Goal: Use online tool/utility: Utilize a website feature to perform a specific function

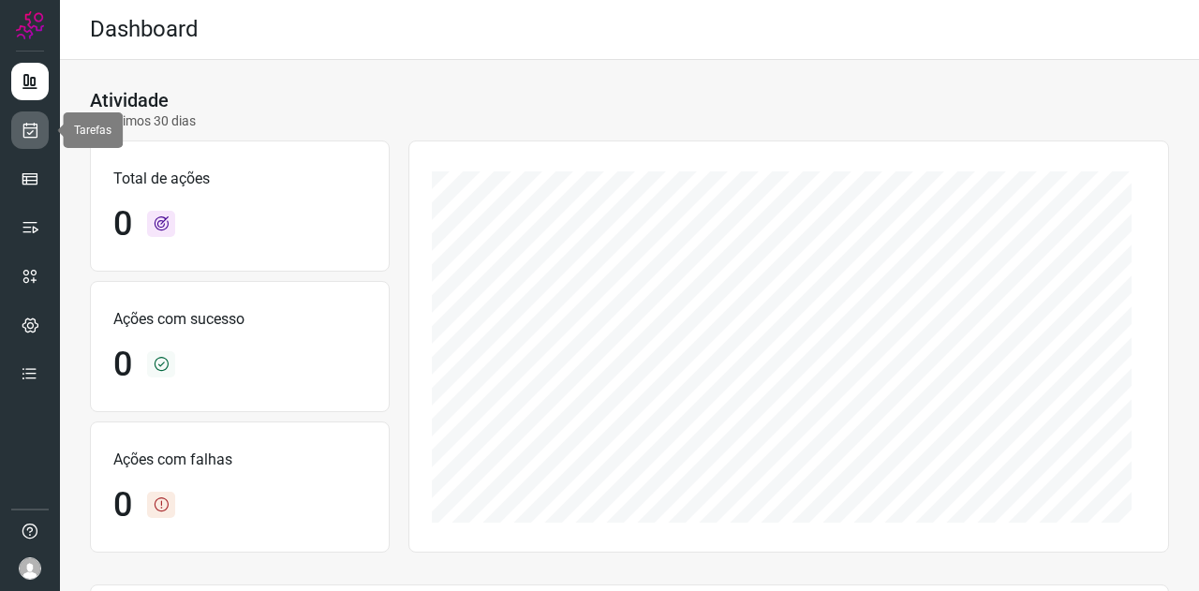
click at [35, 123] on icon at bounding box center [31, 130] width 20 height 19
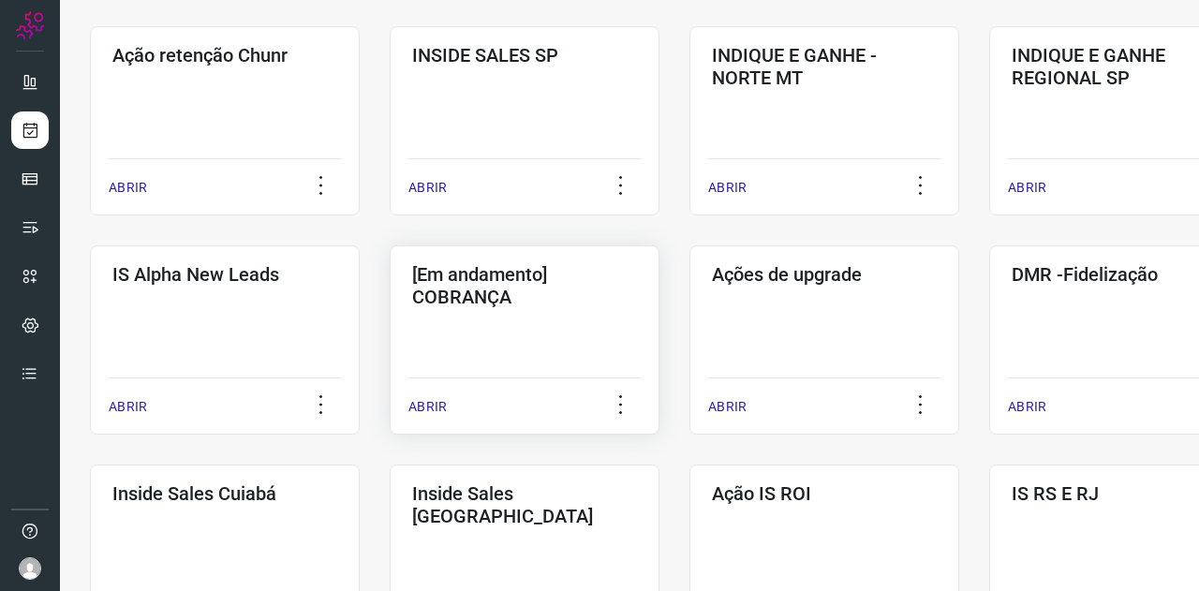
scroll to position [562, 0]
click at [501, 290] on h3 "[Em andamento] COBRANÇA" at bounding box center [524, 284] width 225 height 45
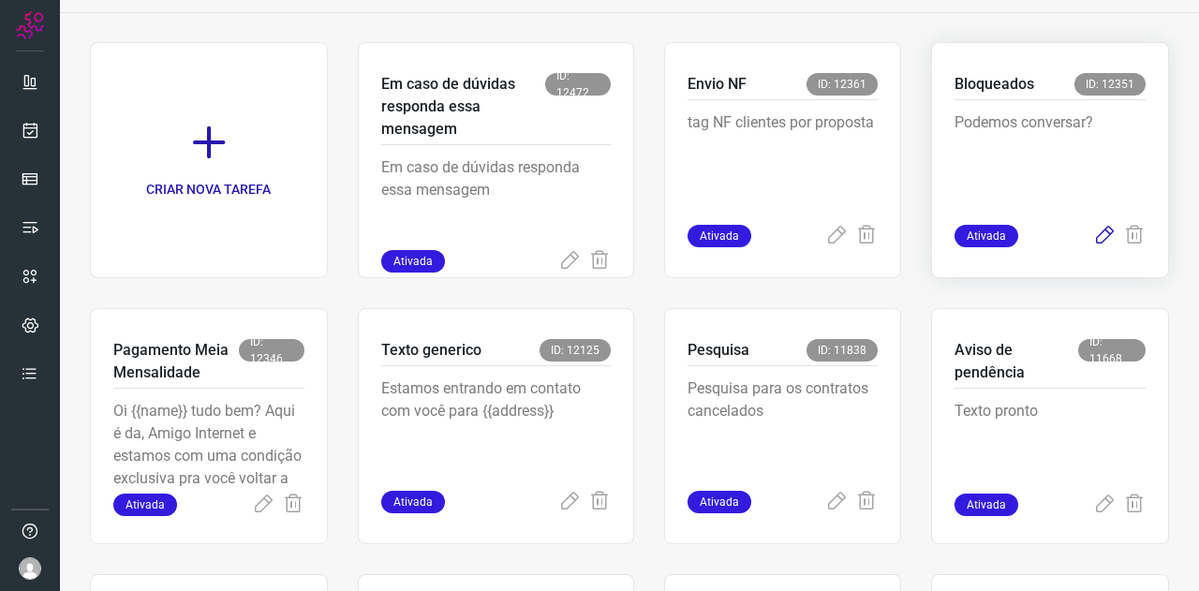
click at [1093, 237] on icon at bounding box center [1104, 236] width 22 height 22
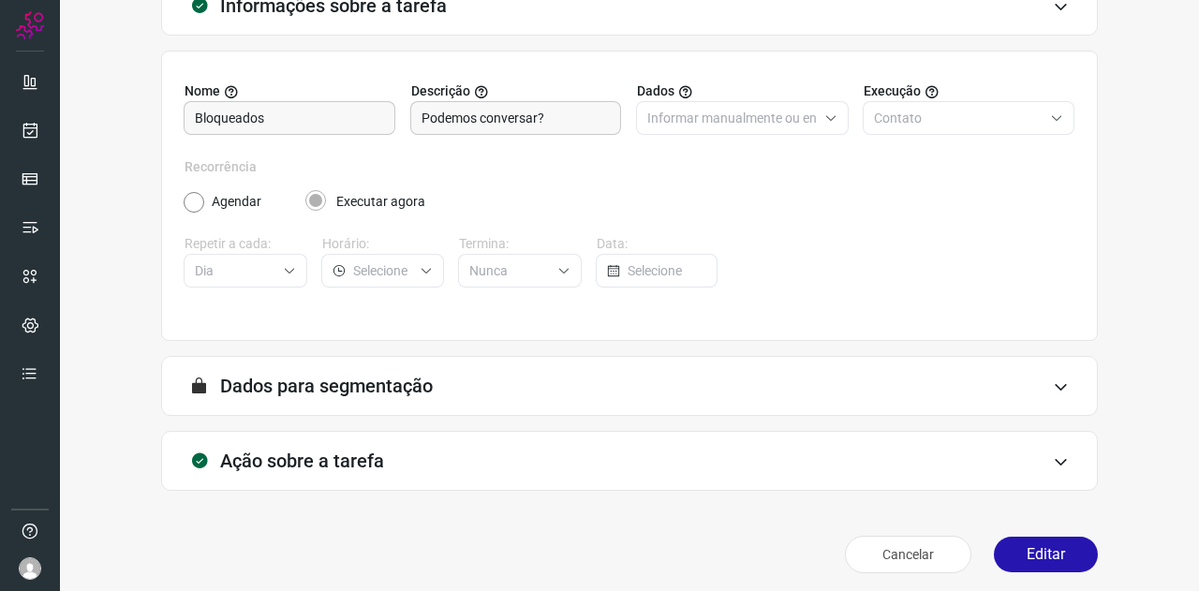
scroll to position [140, 0]
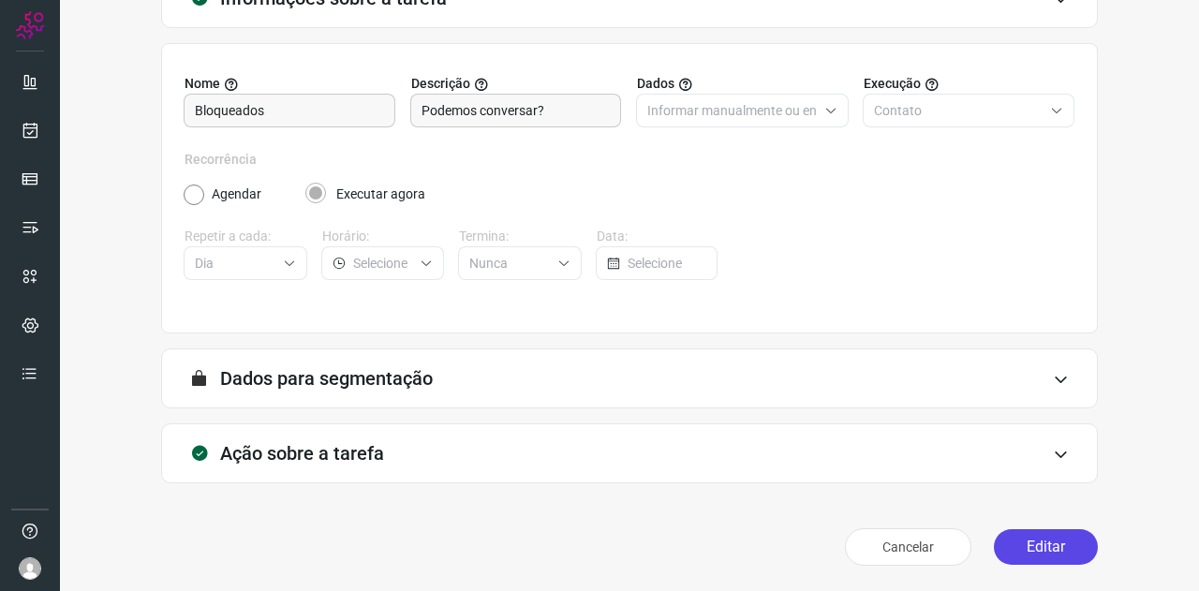
click at [1046, 550] on button "Editar" at bounding box center [1046, 547] width 104 height 36
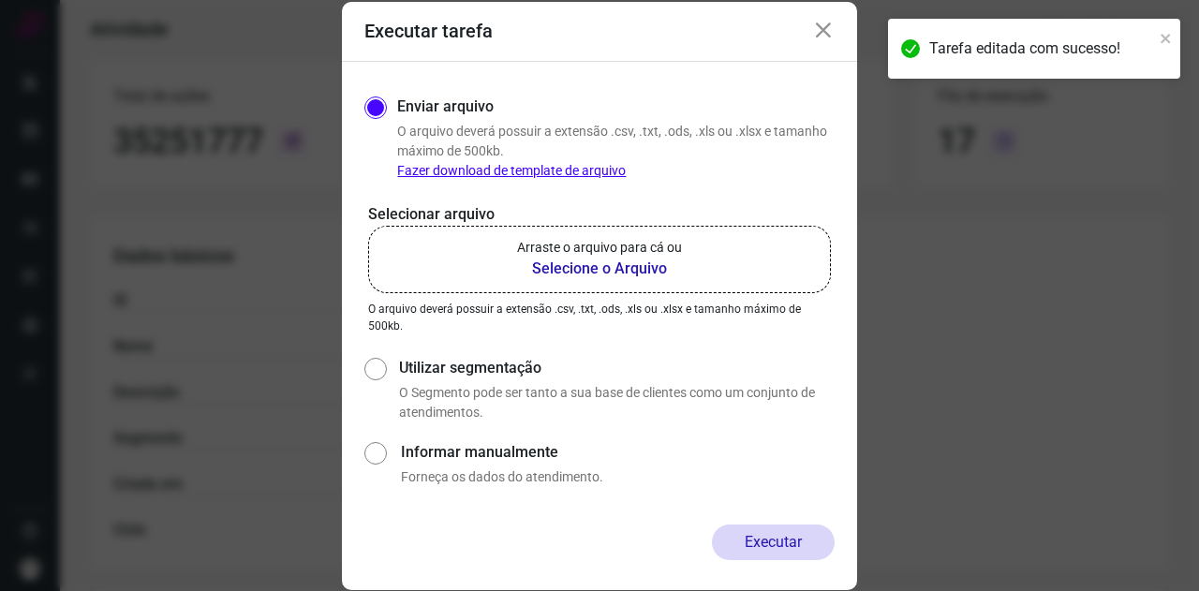
click at [530, 227] on label "Arraste o arquivo para cá ou Selecione o Arquivo" at bounding box center [599, 259] width 463 height 67
click at [0, 0] on input "Arraste o arquivo para cá ou Selecione o Arquivo" at bounding box center [0, 0] width 0 height 0
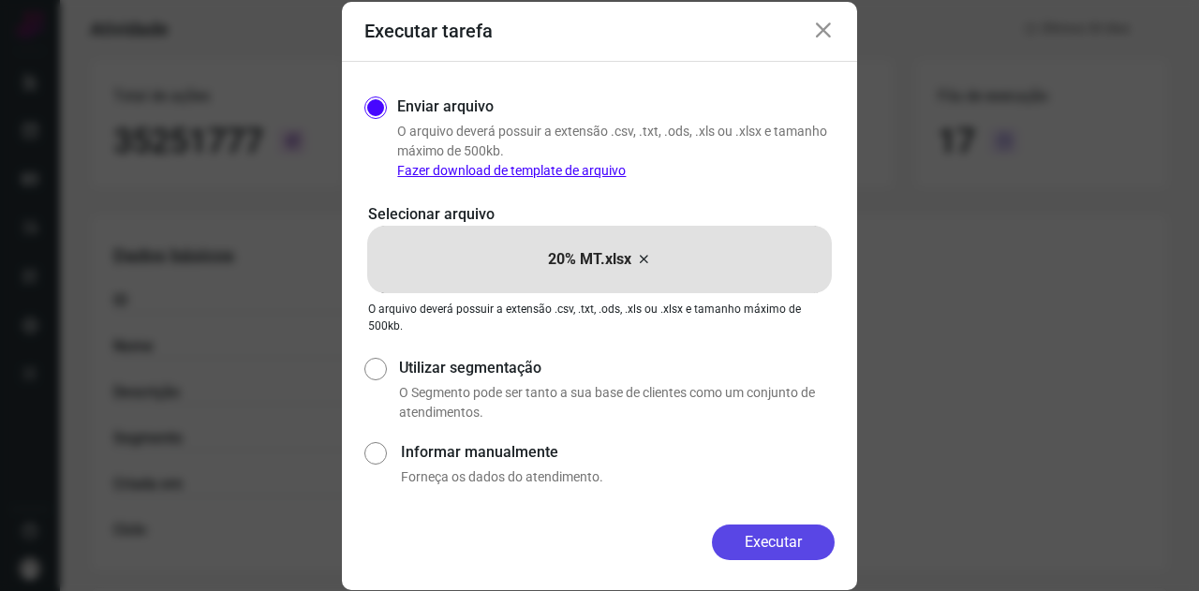
click at [810, 542] on button "Executar" at bounding box center [773, 543] width 123 height 36
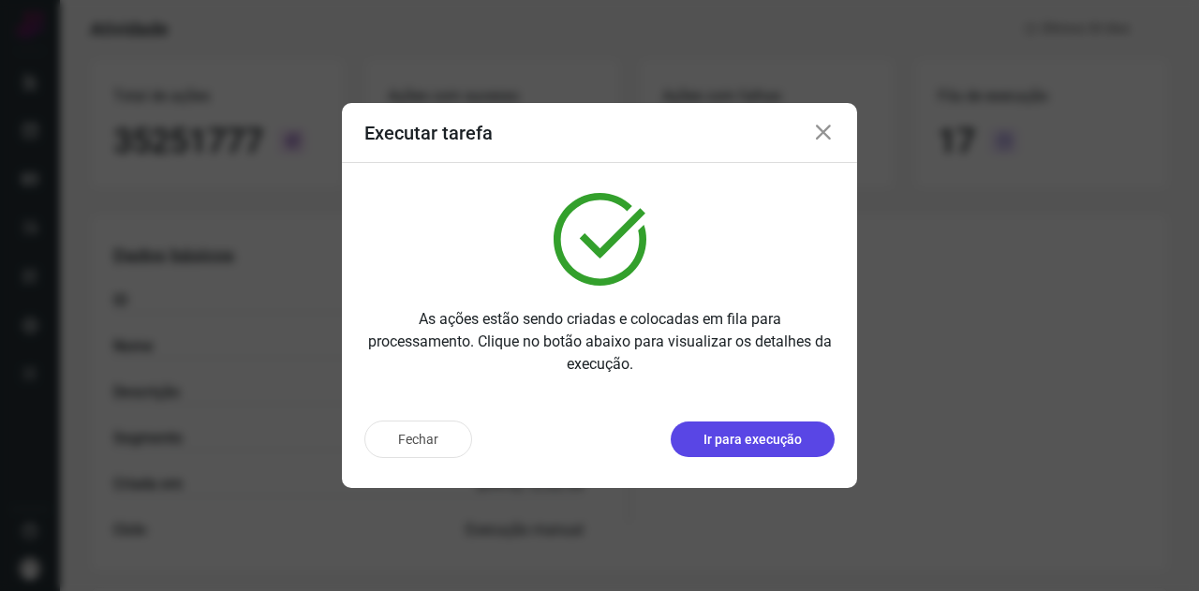
click at [782, 435] on p "Ir para execução" at bounding box center [753, 440] width 98 height 20
